Goal: Task Accomplishment & Management: Complete application form

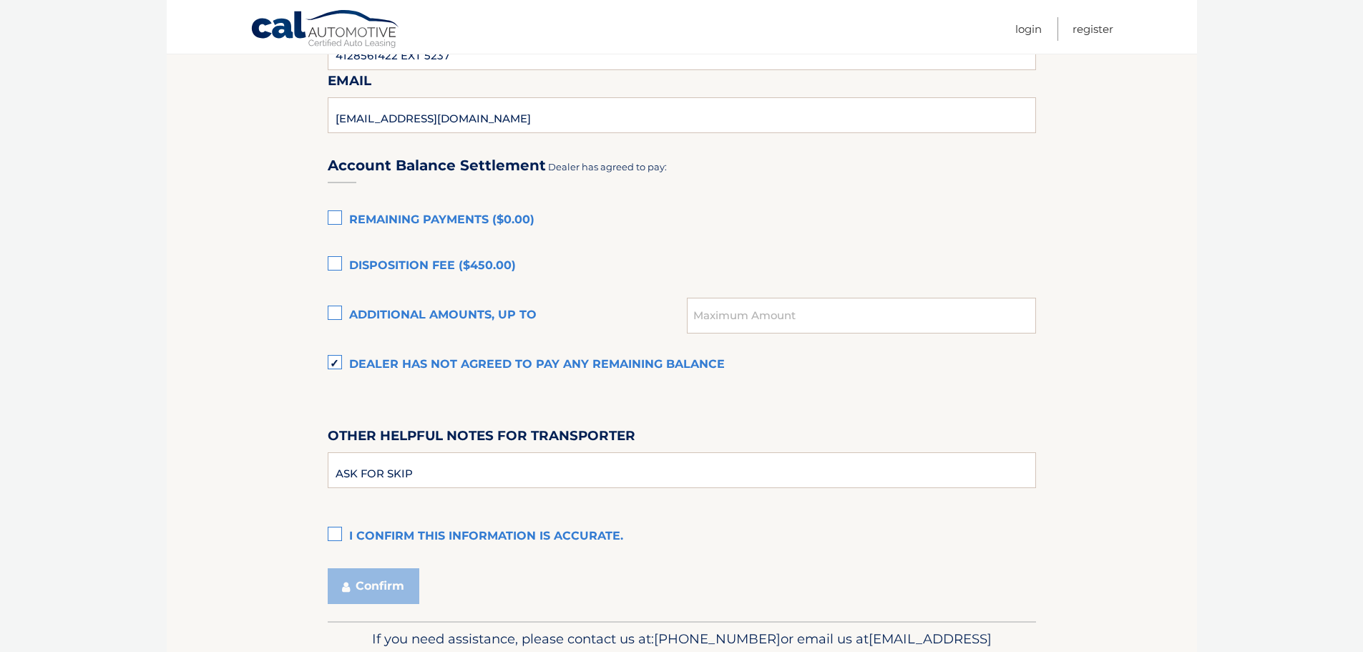
scroll to position [907, 0]
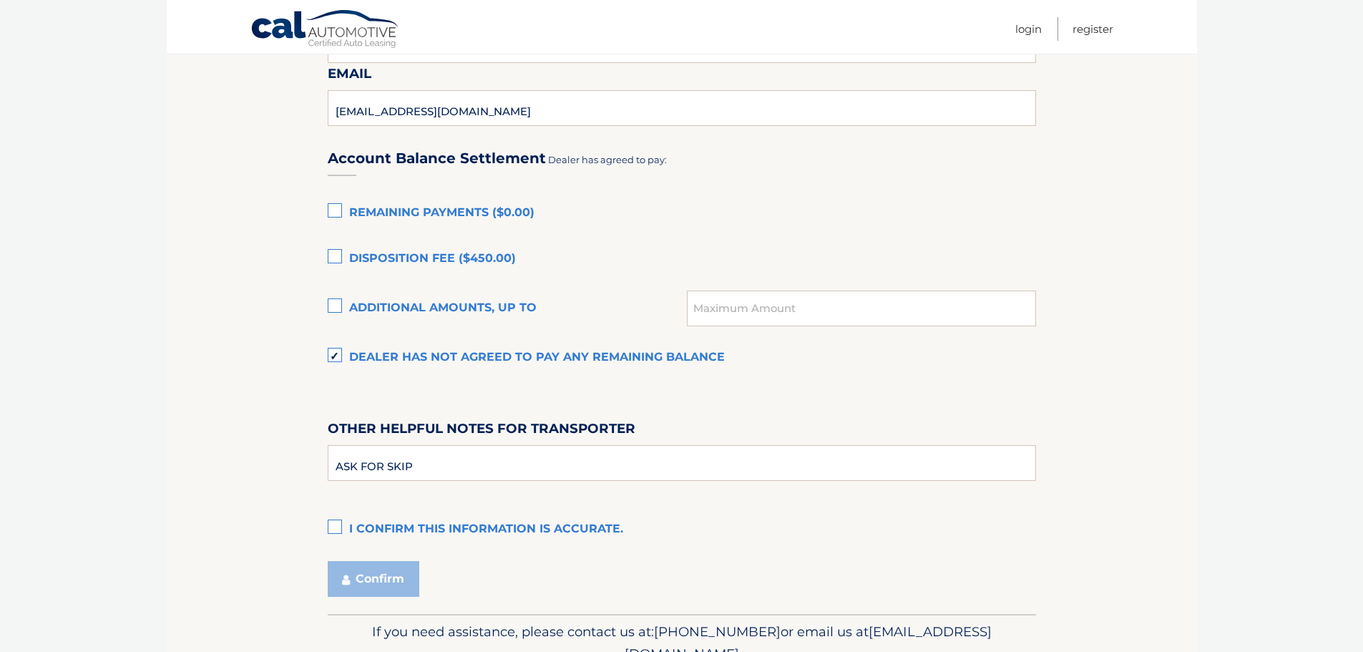
click at [331, 527] on label "I confirm this information is accurate." at bounding box center [682, 529] width 709 height 29
click at [0, 0] on input "I confirm this information is accurate." at bounding box center [0, 0] width 0 height 0
click at [369, 565] on button "Confirm" at bounding box center [374, 579] width 92 height 36
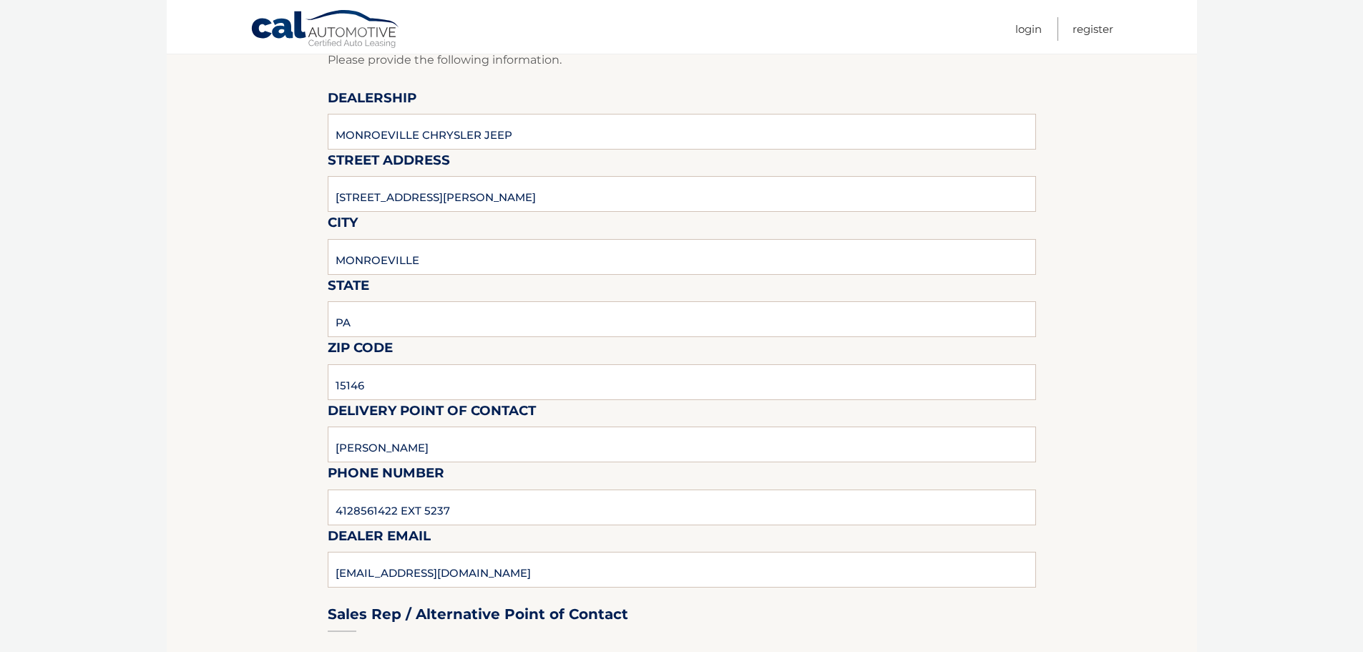
scroll to position [0, 0]
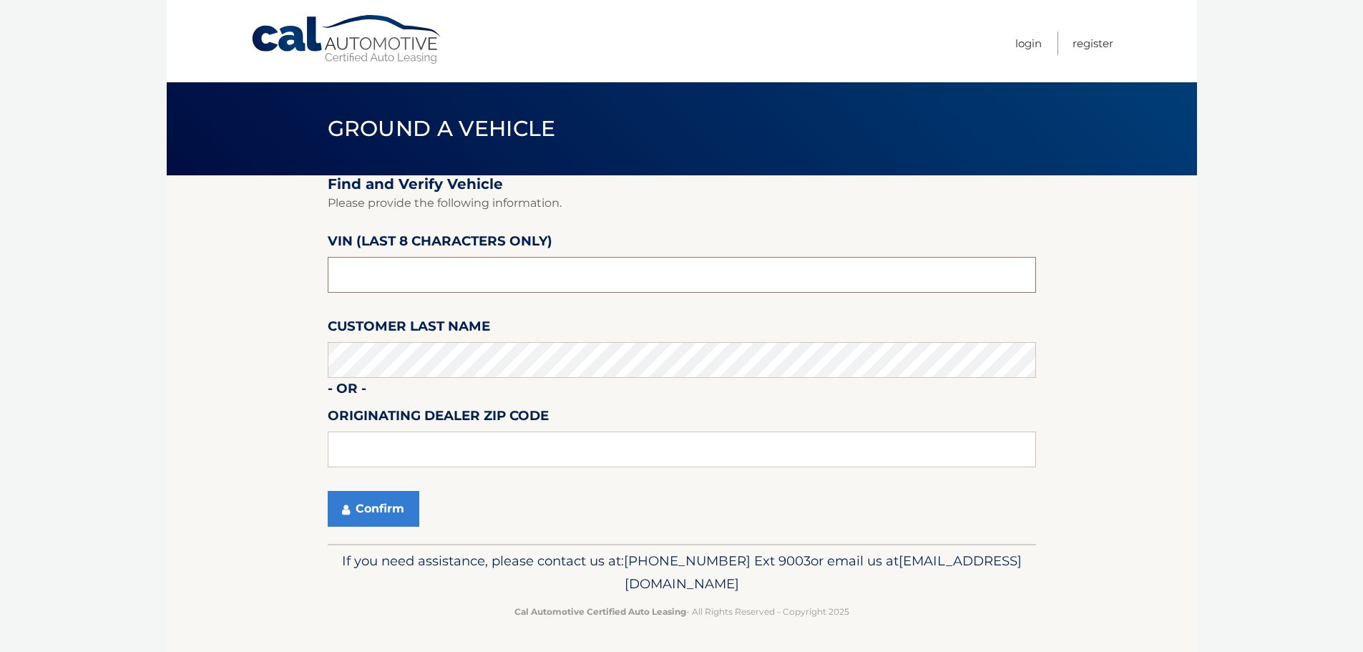
click at [409, 266] on input "text" at bounding box center [682, 275] width 709 height 36
type input "ND506745"
type input "0"
type input "15146"
click at [355, 502] on button "Confirm" at bounding box center [374, 509] width 92 height 36
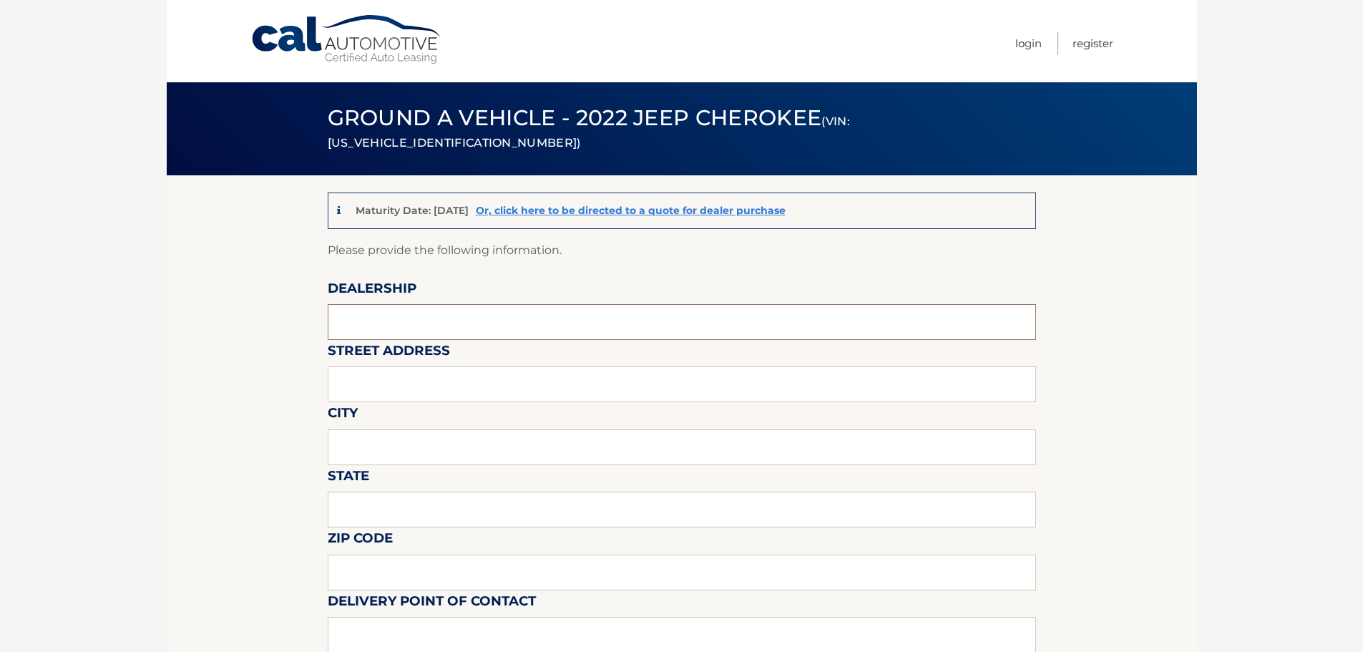
click at [396, 313] on input "text" at bounding box center [682, 322] width 709 height 36
type input "MONROEVILLE CHRYSLER JEEP"
type input "[STREET_ADDRESS][PERSON_NAME]"
type input "MONROEVILLE"
type input "PA"
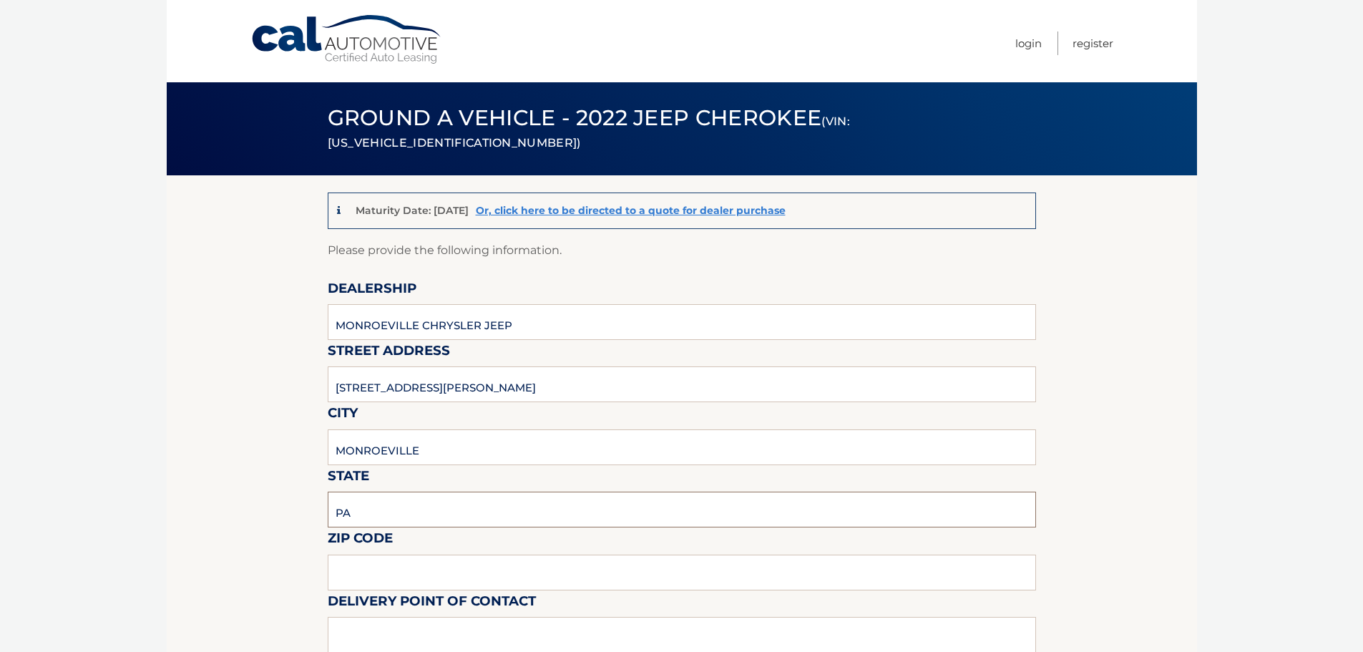
type input "15146"
type input "RAY NETZEL"
type input "4128561422"
type input "rnetzel@monroevillechryslerjeep.com"
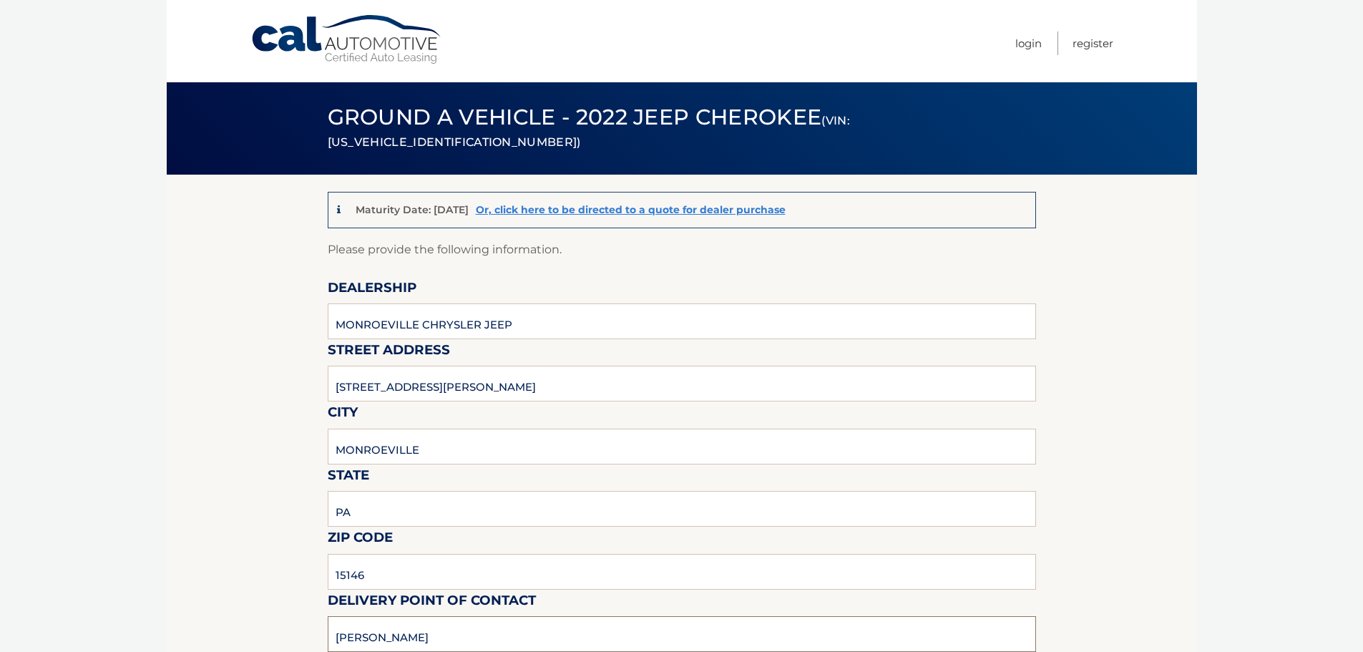
type input "STEVE BERKOWITZ"
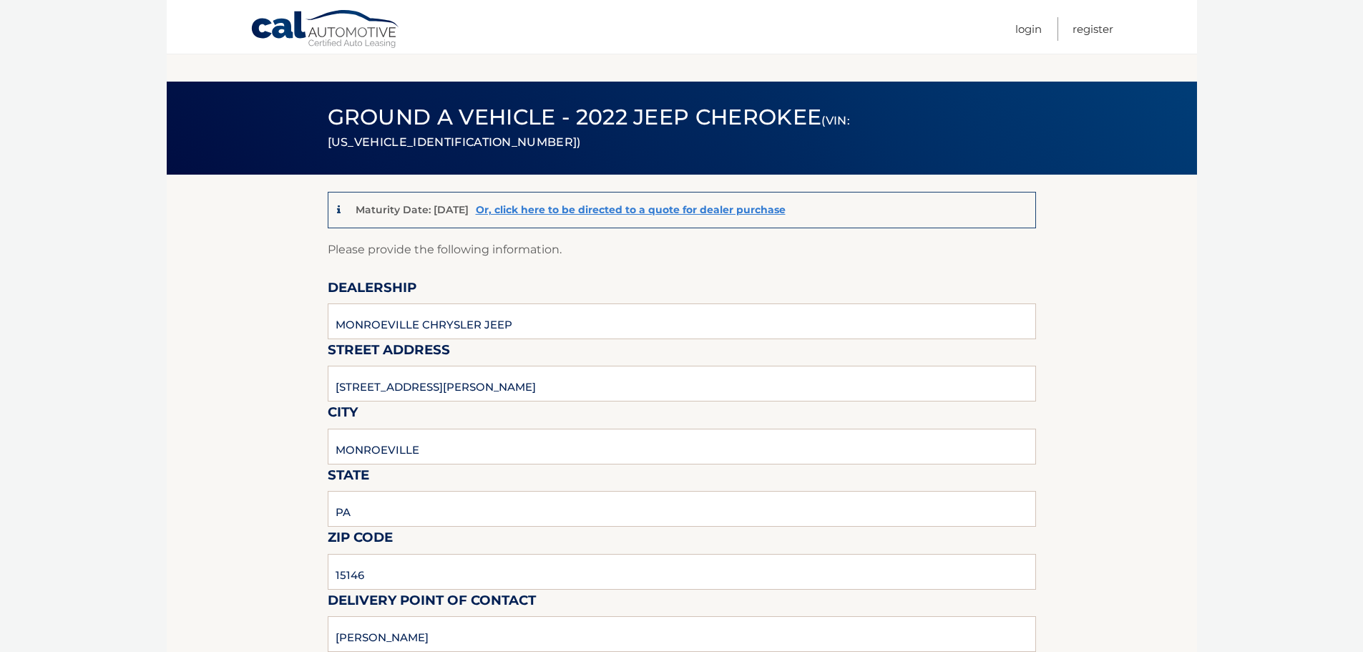
scroll to position [371, 0]
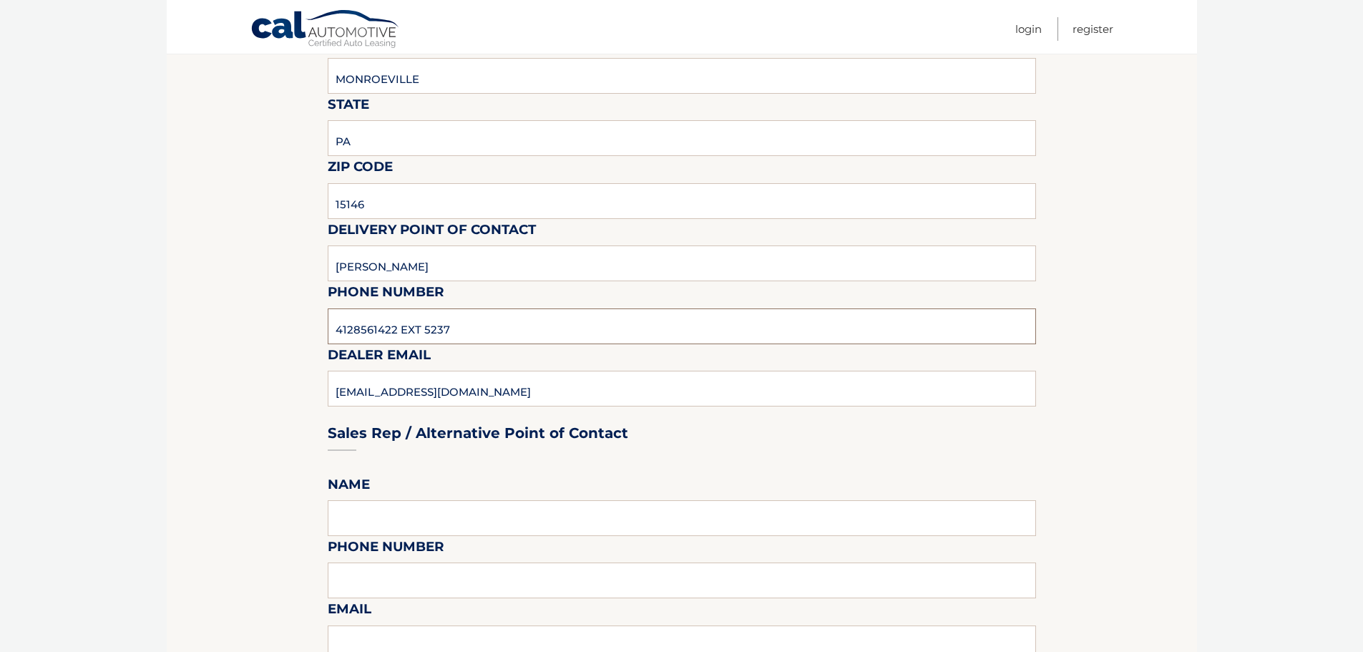
type input "4128561422 EXT 5237"
type input "SBERKOWITZ@MONROEVILLEDODGE.COM"
type input "STEVE BERKOWITZ"
type input "4128561422 EXT 5237"
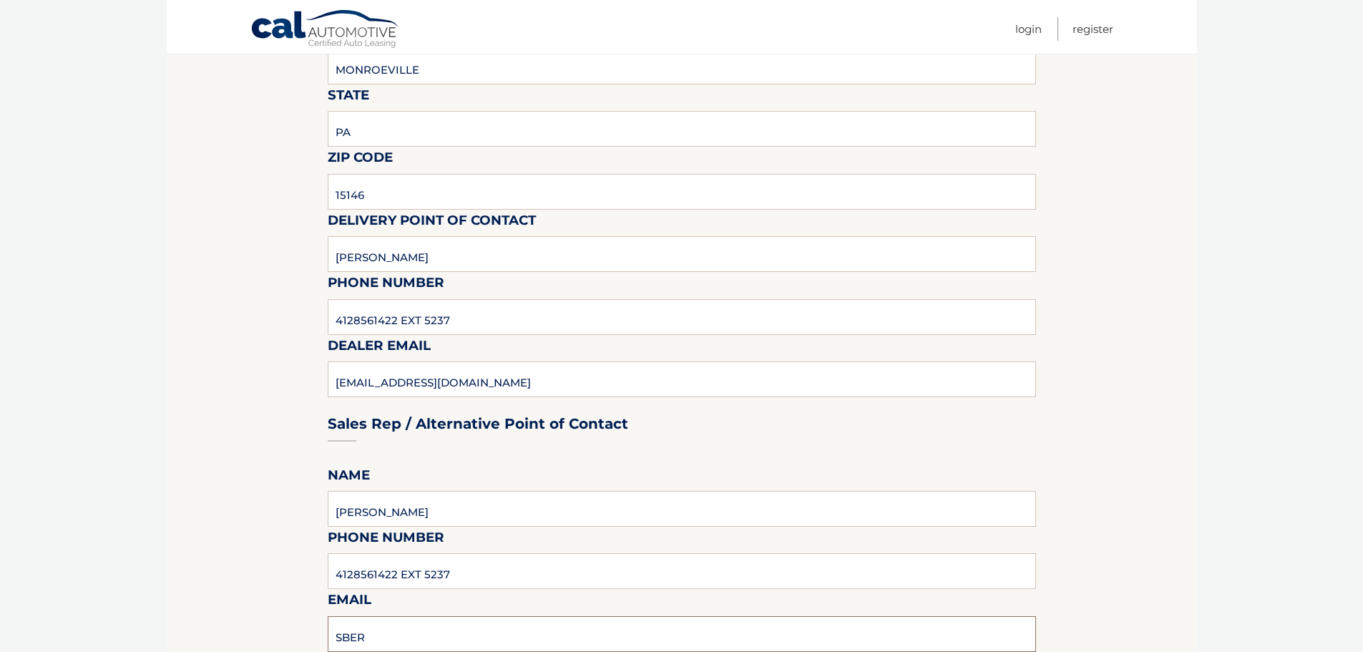
type input "SBERKOWITZ@MONROEVILLEDODGE.COM"
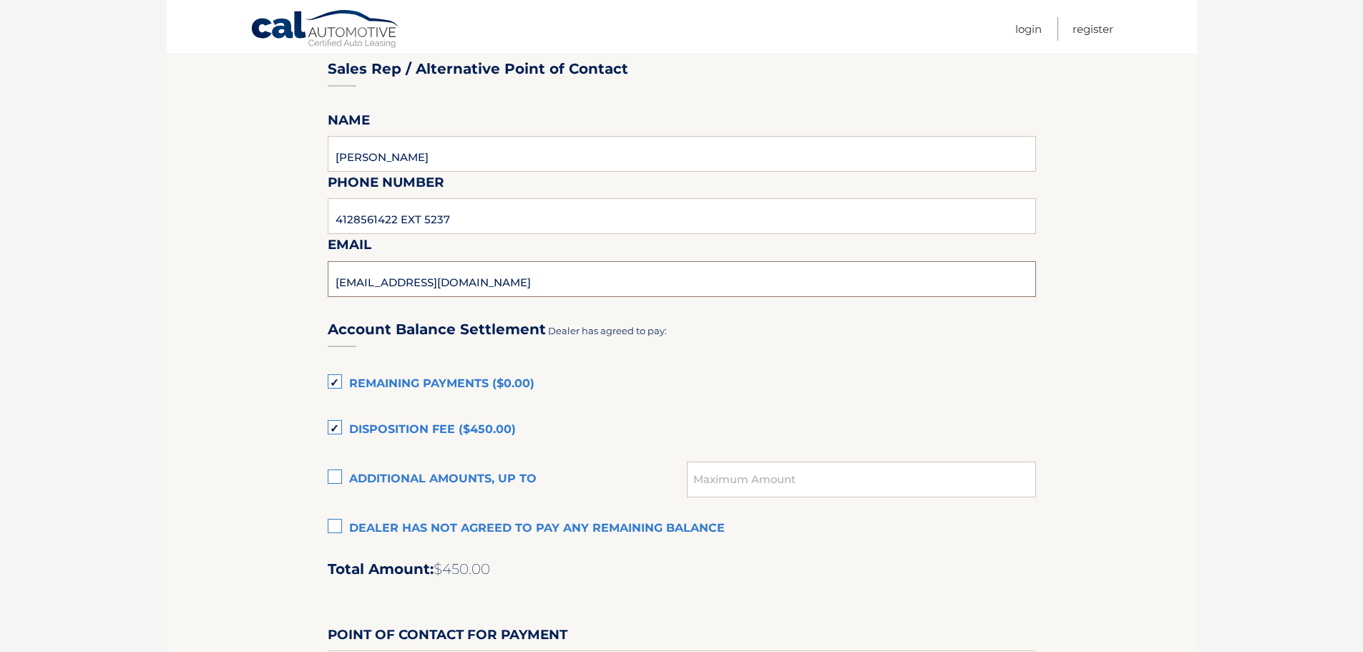
scroll to position [905, 0]
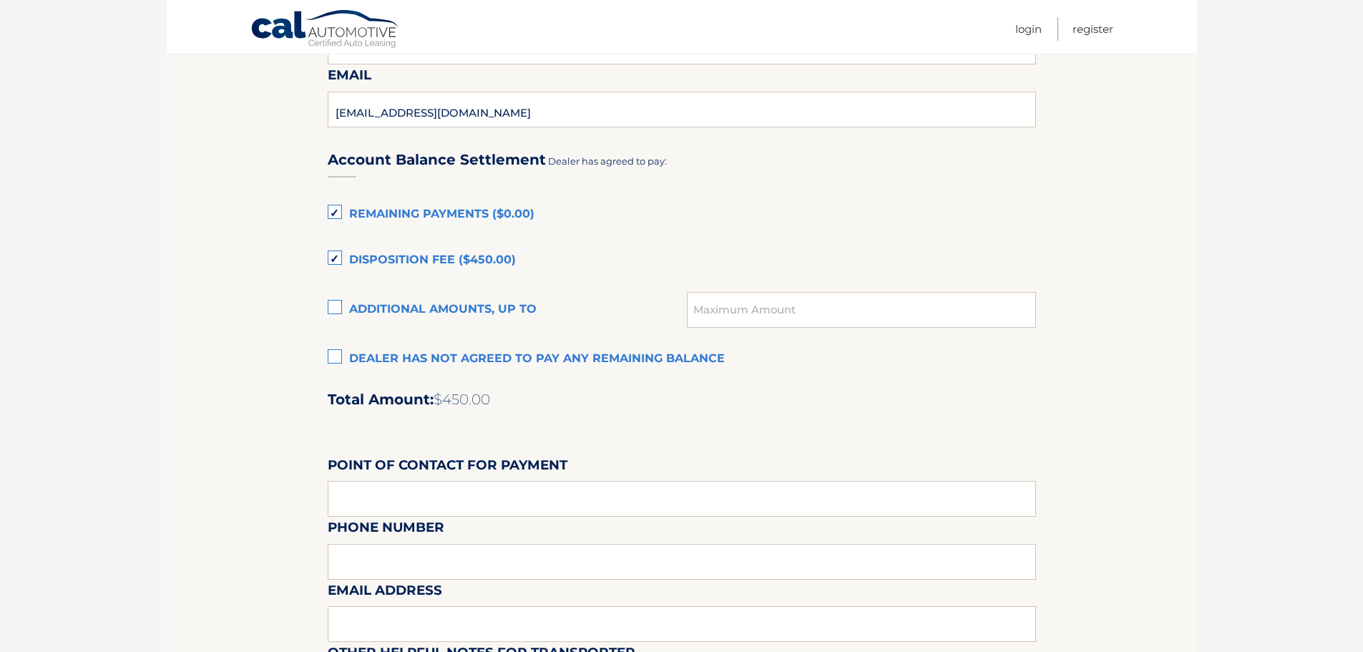
click at [334, 356] on label "Dealer has not agreed to pay any remaining balance" at bounding box center [682, 359] width 709 height 29
click at [0, 0] on input "Dealer has not agreed to pay any remaining balance" at bounding box center [0, 0] width 0 height 0
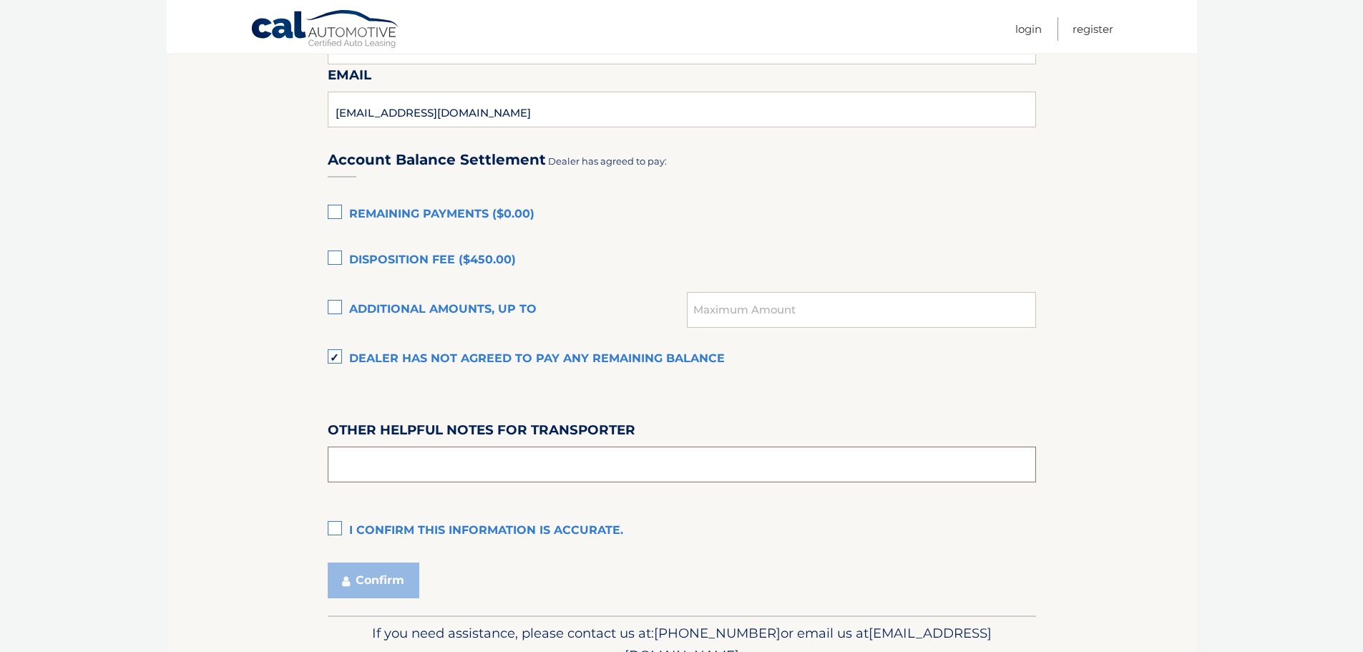
click at [347, 458] on input "text" at bounding box center [682, 465] width 709 height 36
type input "ASK FOR SKIP"
click at [336, 527] on label "I confirm this information is accurate." at bounding box center [682, 531] width 709 height 29
click at [0, 0] on input "I confirm this information is accurate." at bounding box center [0, 0] width 0 height 0
click at [401, 584] on button "Confirm" at bounding box center [374, 581] width 92 height 36
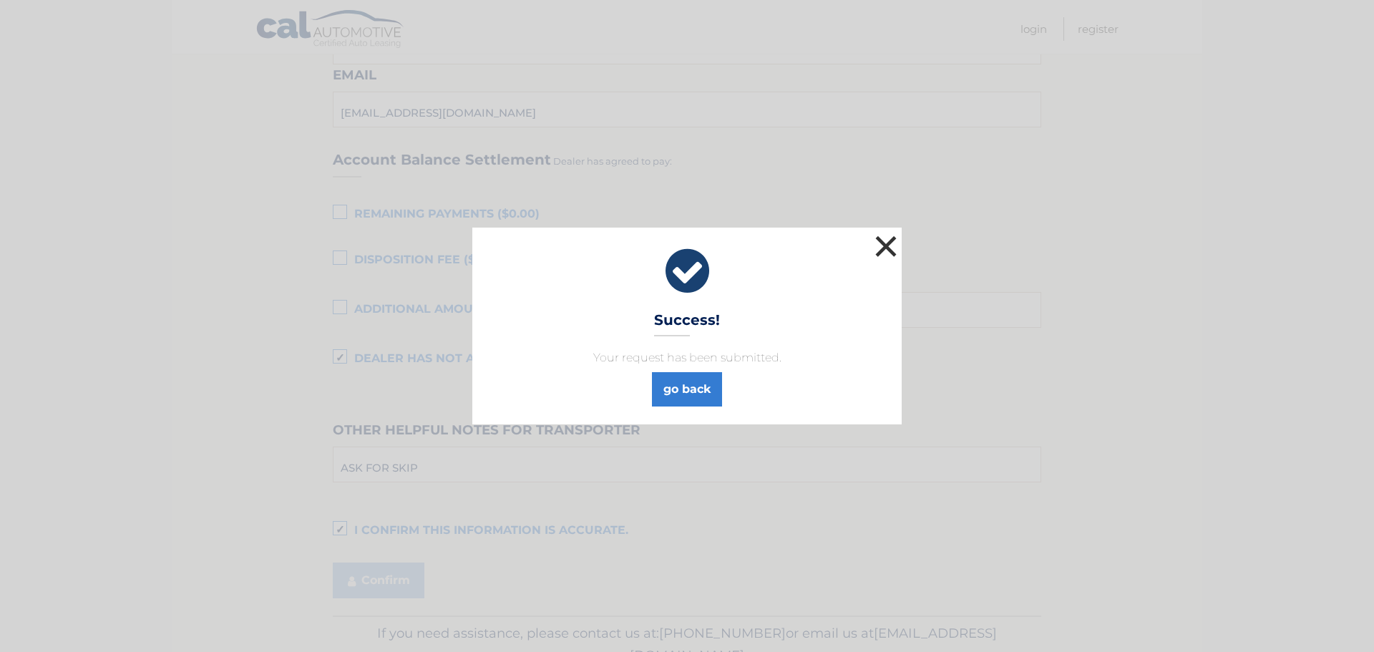
click at [885, 244] on button "×" at bounding box center [886, 246] width 29 height 29
